Goal: Information Seeking & Learning: Find specific fact

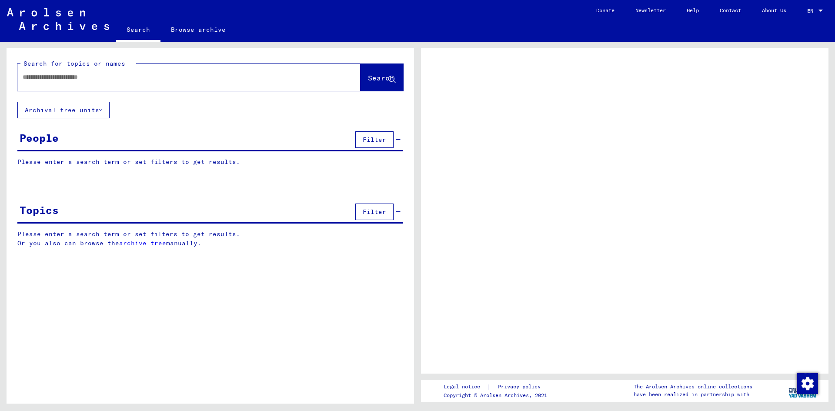
drag, startPoint x: 43, startPoint y: 85, endPoint x: 48, endPoint y: 82, distance: 5.1
click at [45, 85] on div at bounding box center [178, 77] width 322 height 20
click at [50, 75] on input "text" at bounding box center [181, 77] width 317 height 9
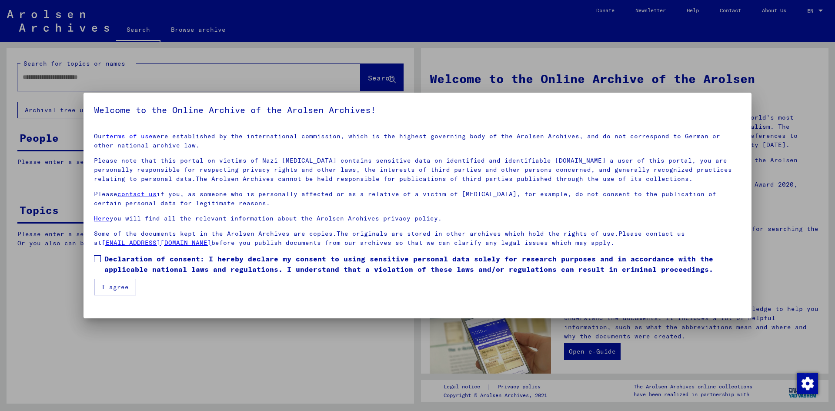
click at [100, 256] on span at bounding box center [97, 258] width 7 height 7
click at [122, 286] on button "I agree" at bounding box center [115, 287] width 42 height 17
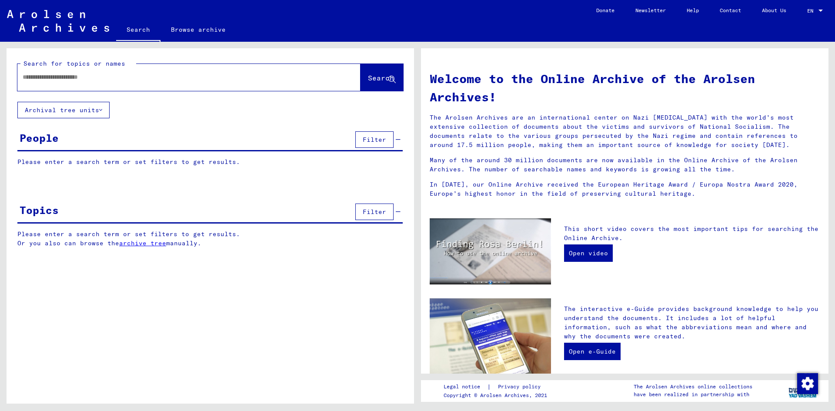
drag, startPoint x: 58, startPoint y: 79, endPoint x: 70, endPoint y: 68, distance: 15.7
click at [58, 78] on input "text" at bounding box center [179, 77] width 312 height 9
type input "**********"
click at [368, 77] on span "Search" at bounding box center [381, 77] width 26 height 9
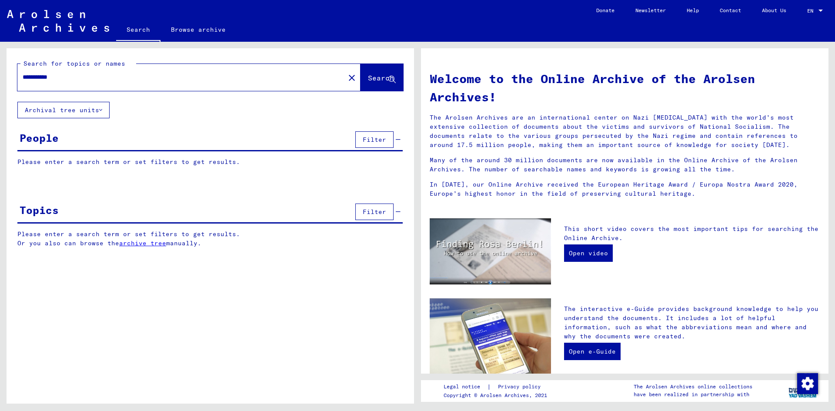
click at [76, 17] on img at bounding box center [58, 21] width 102 height 22
